Goal: Information Seeking & Learning: Learn about a topic

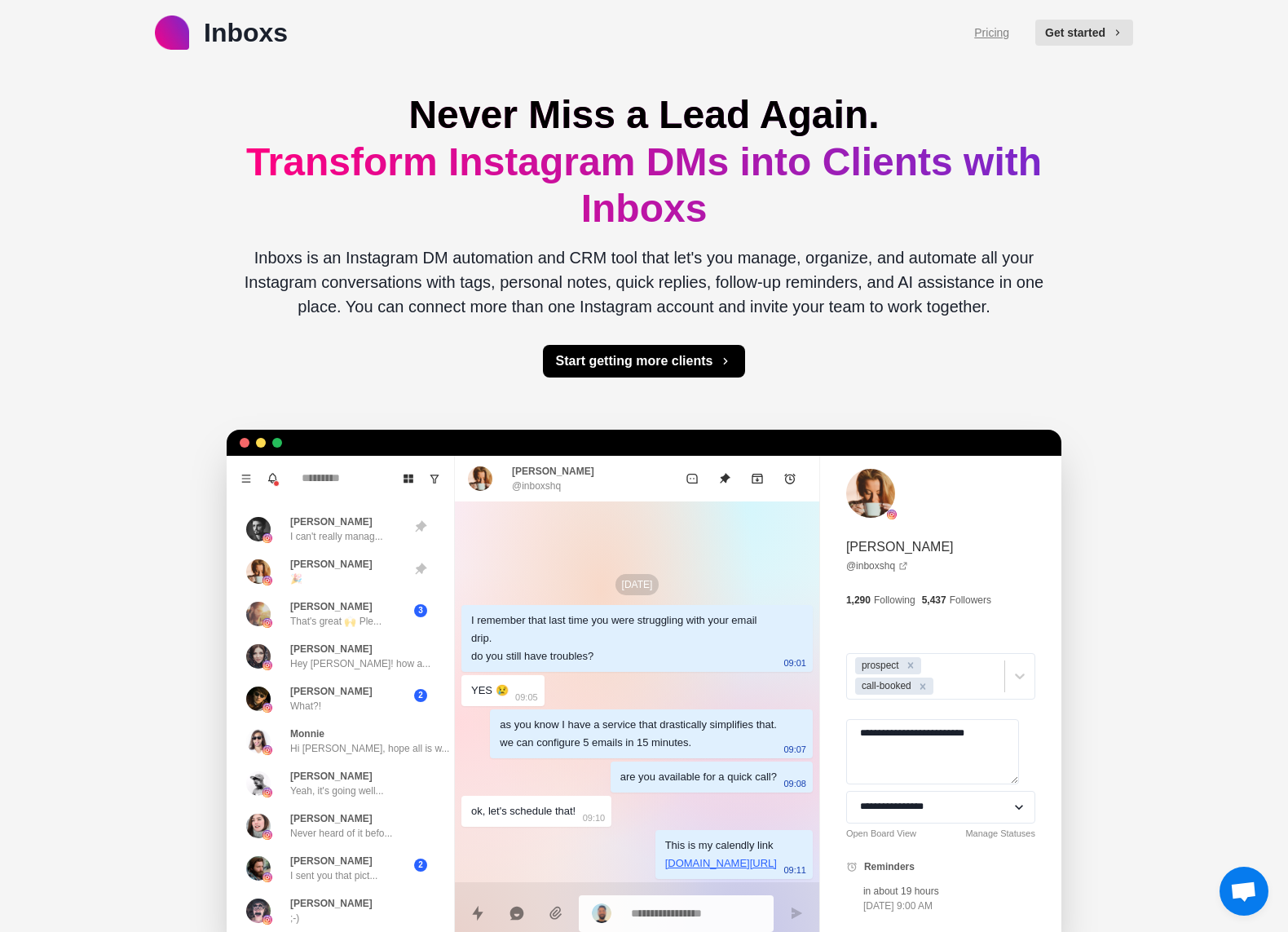
click at [1004, 32] on link "Pricing" at bounding box center [991, 32] width 35 height 17
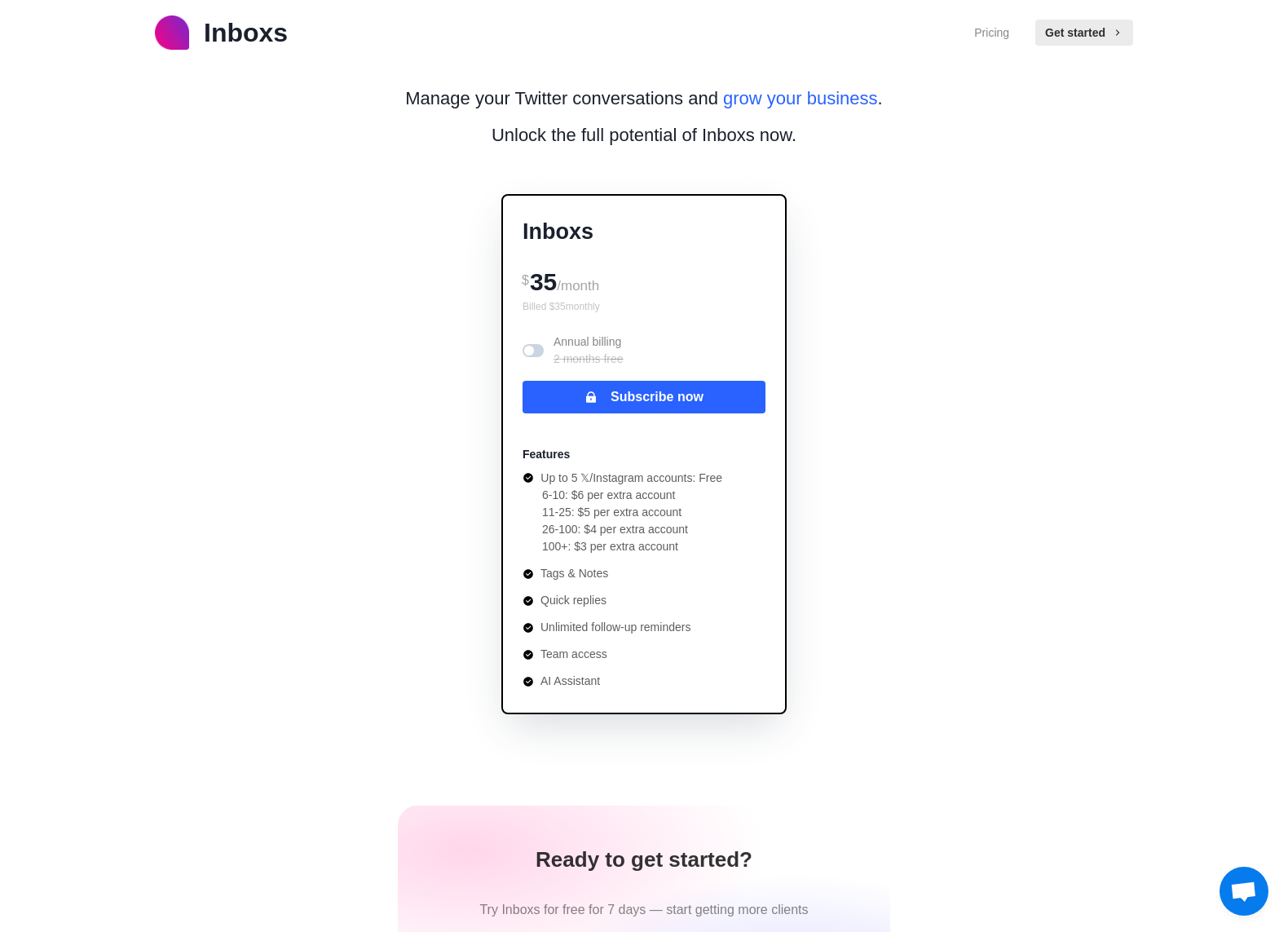
click at [539, 350] on span at bounding box center [533, 350] width 22 height 13
click at [539, 350] on span at bounding box center [537, 350] width 10 height 10
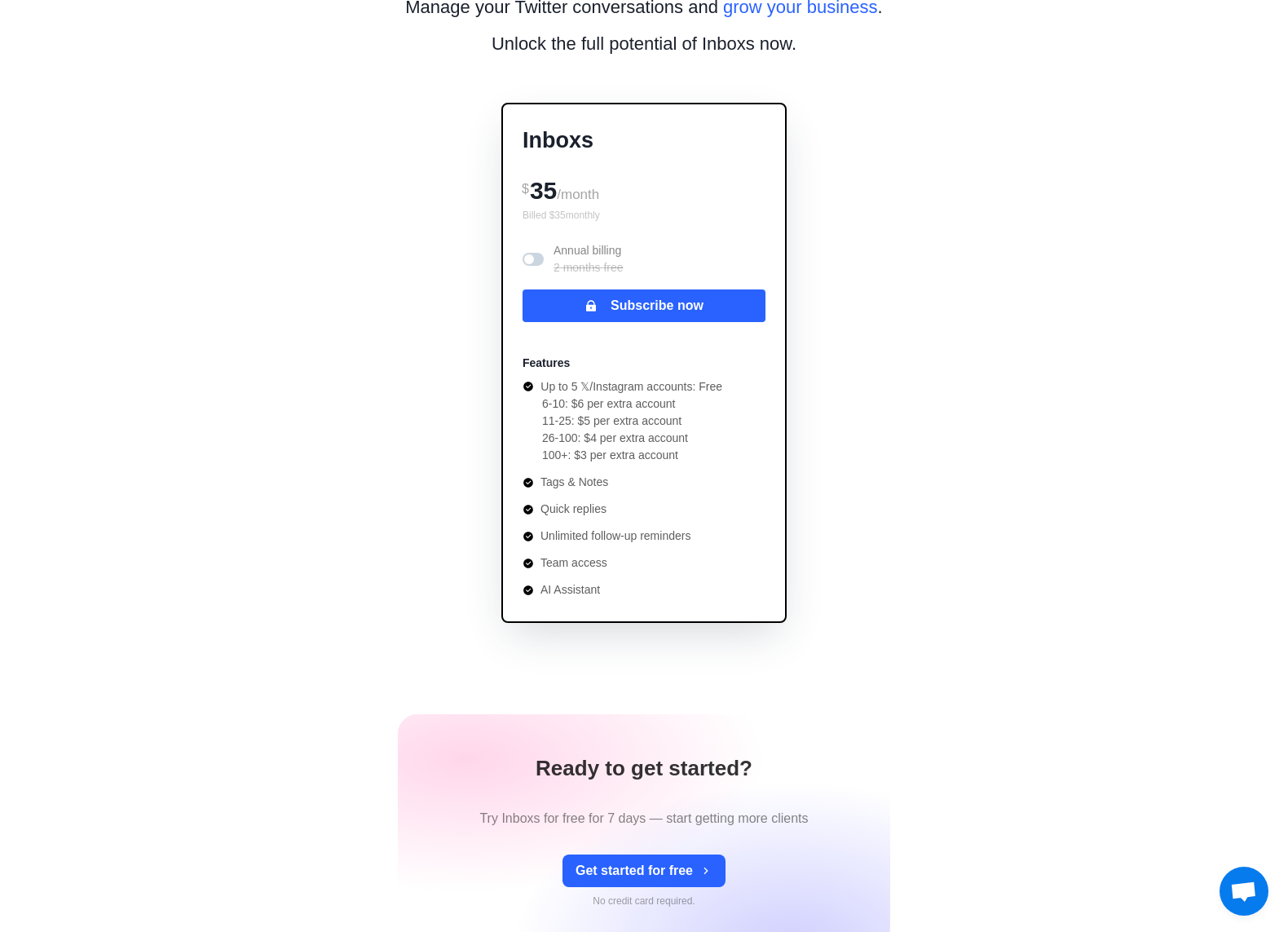
scroll to position [85, 0]
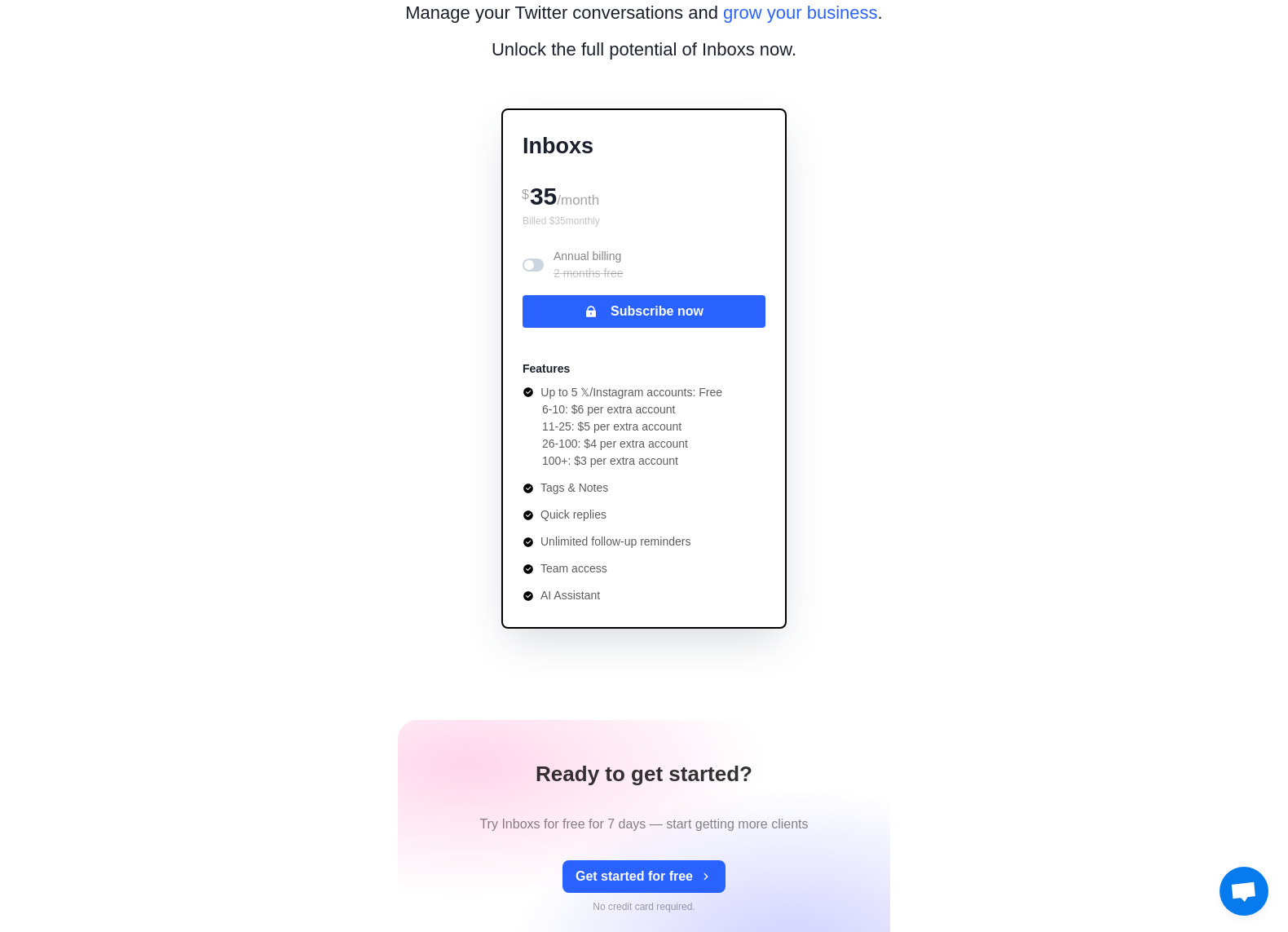
click at [1070, 237] on div "Inboxs Pricing Get started Manage your Twitter conversations and grow your busi…" at bounding box center [644, 620] width 1288 height 1411
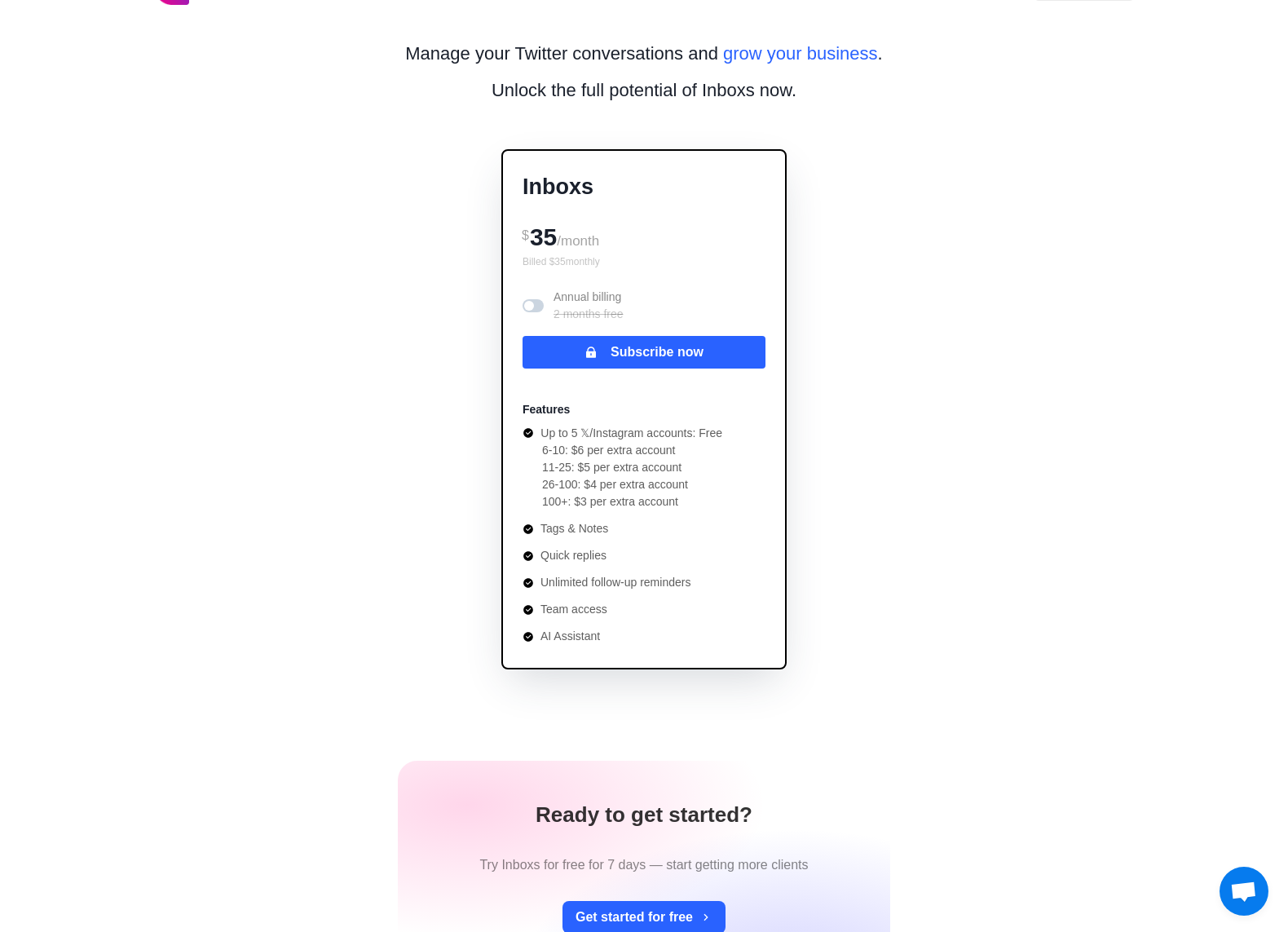
scroll to position [0, 0]
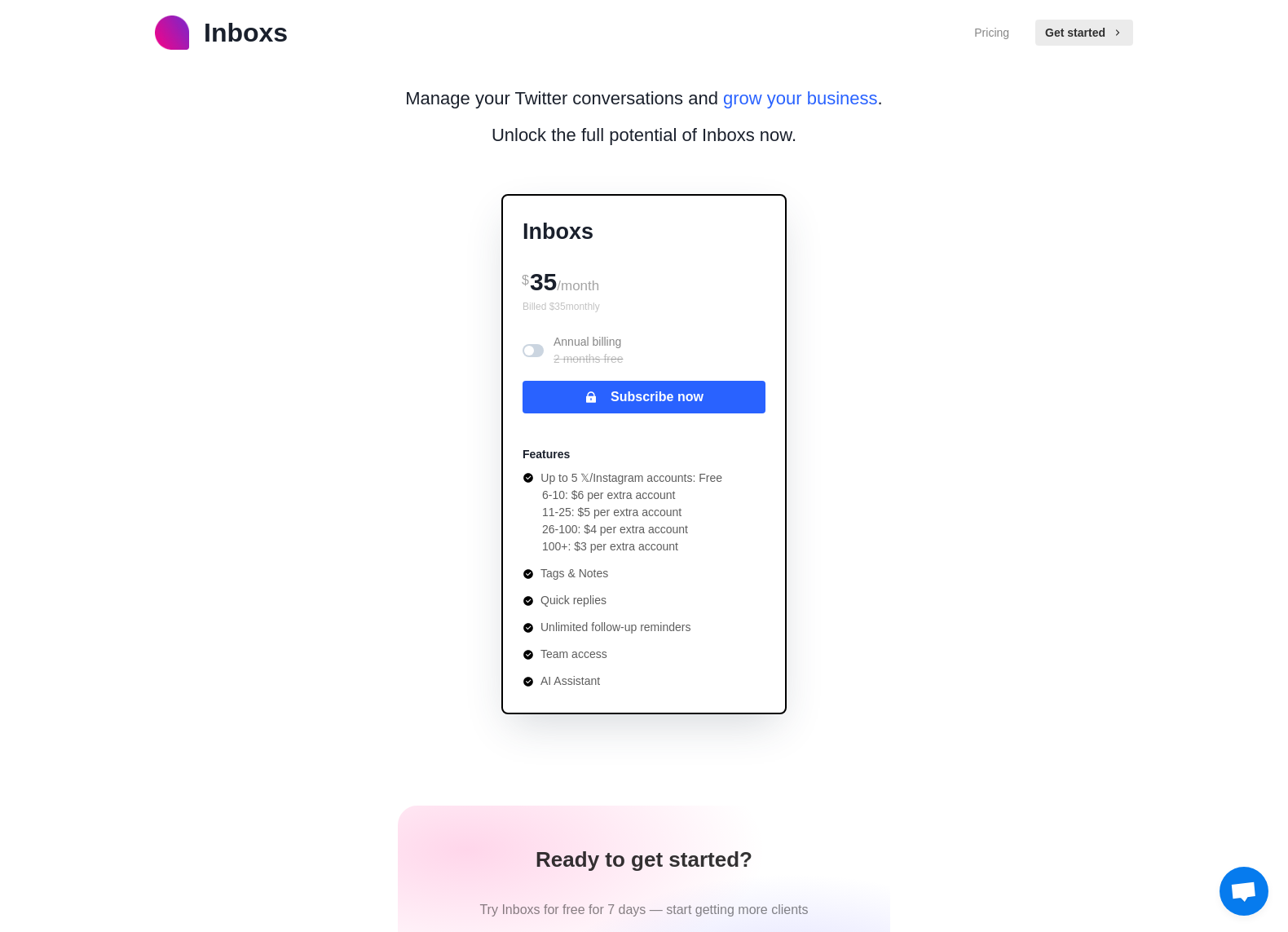
click at [274, 27] on p "Inboxs" at bounding box center [246, 31] width 84 height 39
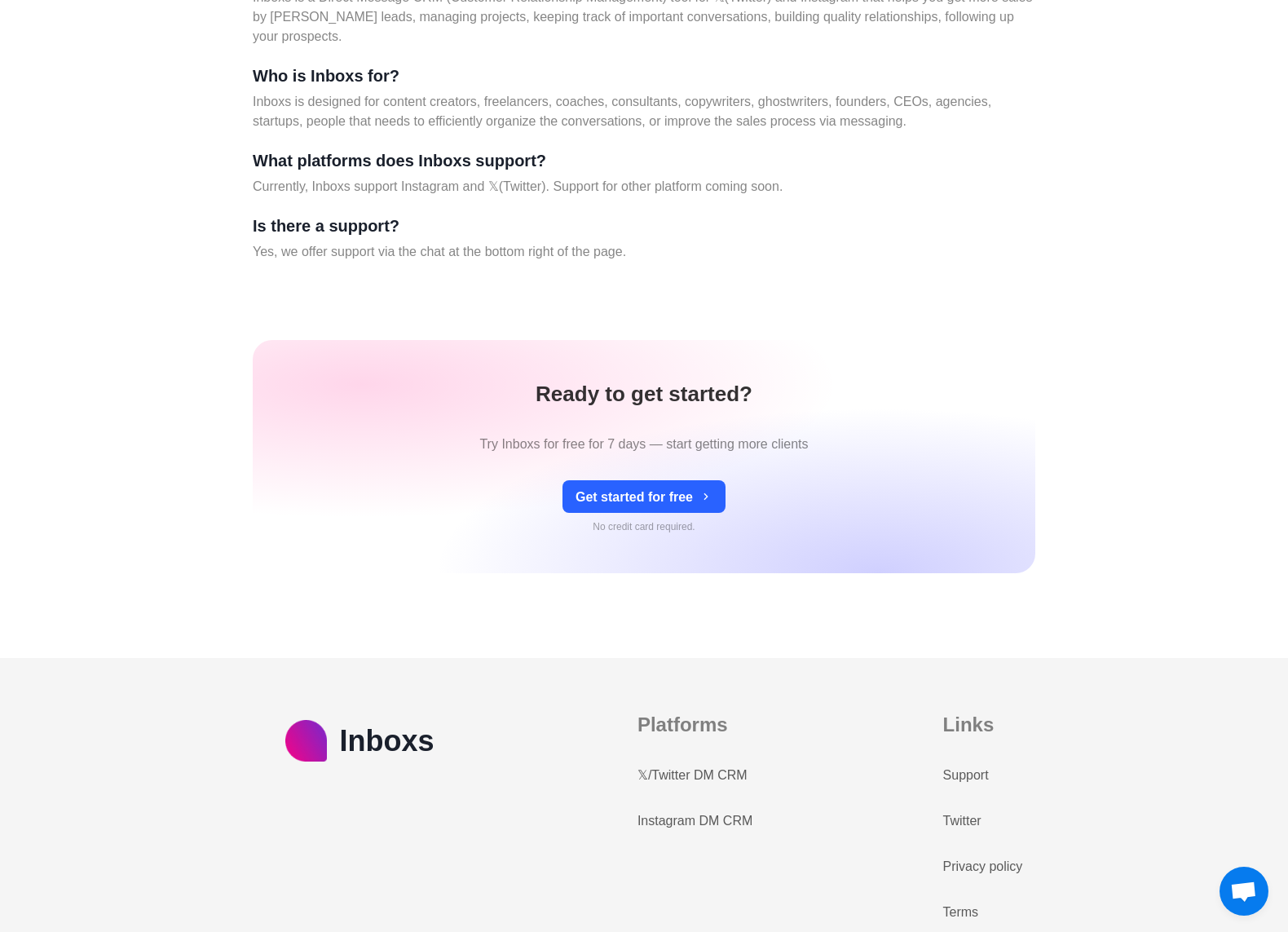
scroll to position [6844, 0]
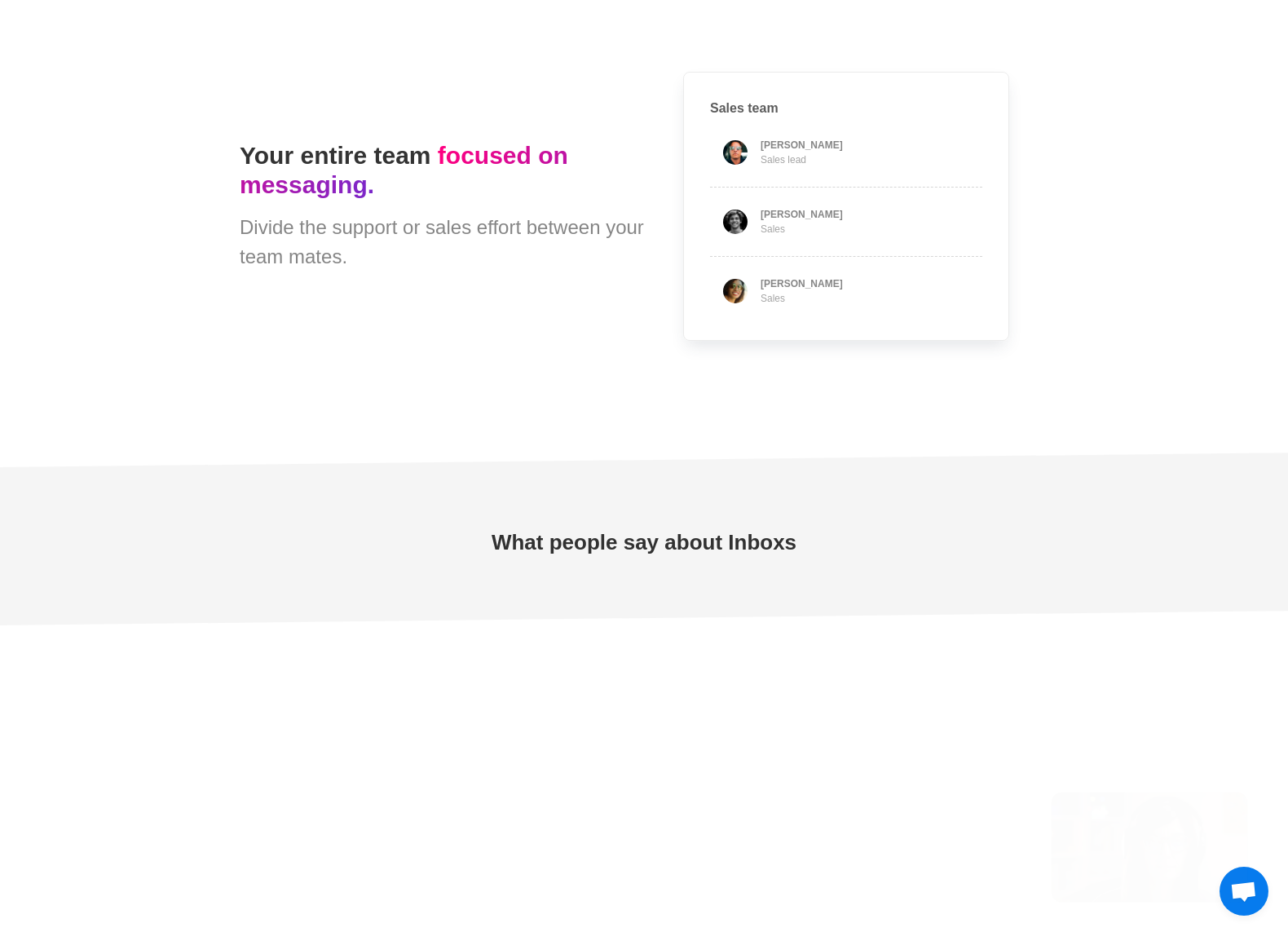
type textarea "*"
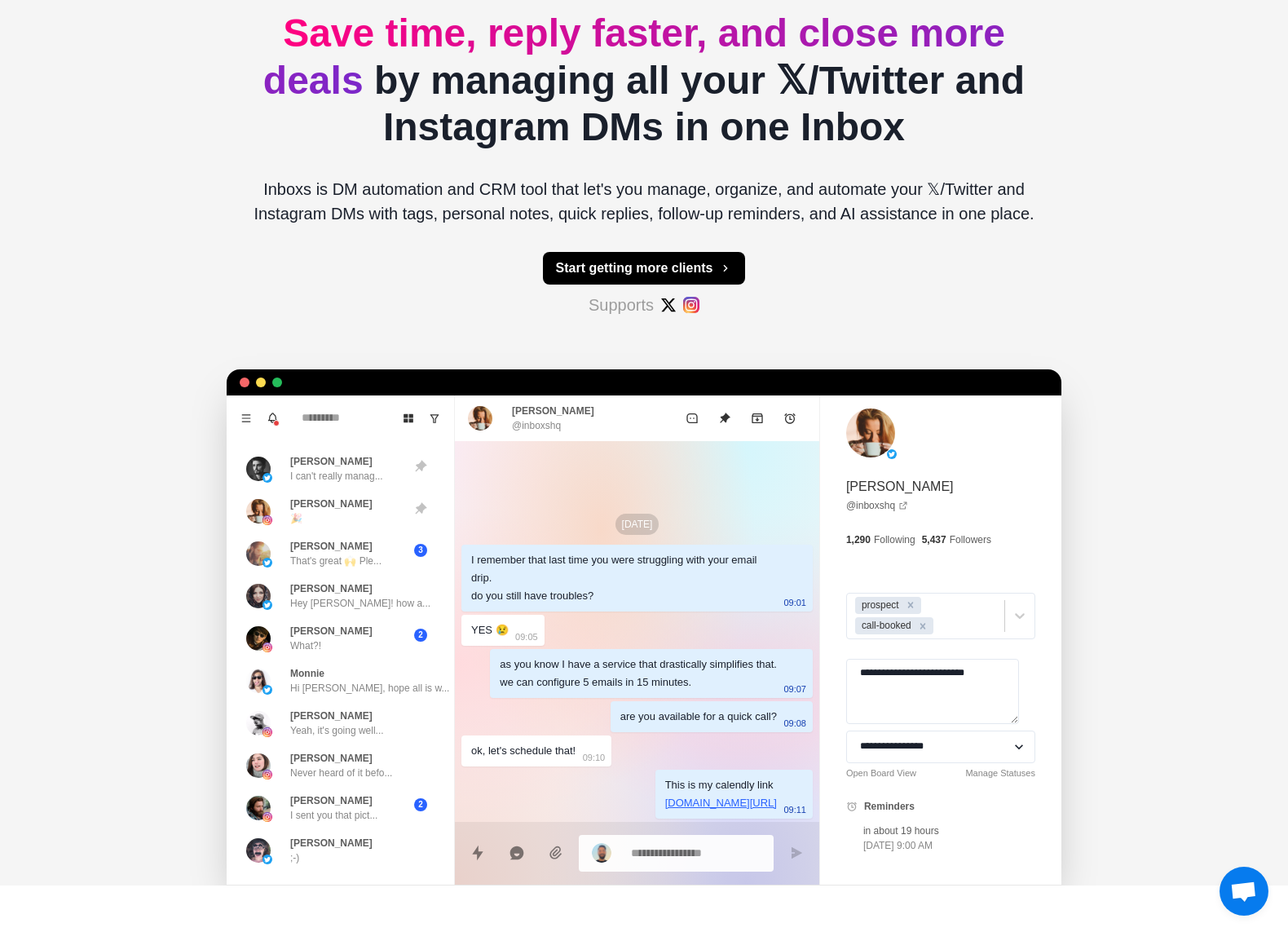
scroll to position [0, 0]
